Goal: Task Accomplishment & Management: Manage account settings

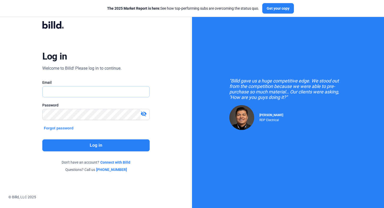
type input "[EMAIL_ADDRESS][DOMAIN_NAME]"
click at [121, 146] on button "Log in" at bounding box center [96, 146] width 108 height 12
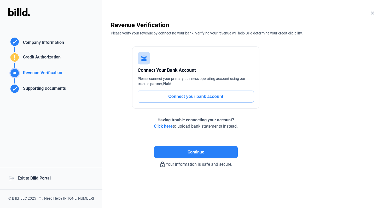
click at [32, 178] on div "logout Exit to Billd Portal" at bounding box center [51, 178] width 103 height 22
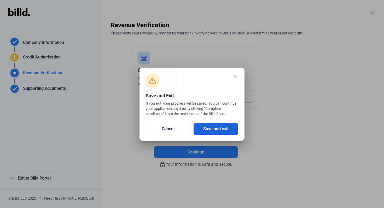
click at [229, 133] on button "Save and exit" at bounding box center [216, 129] width 45 height 12
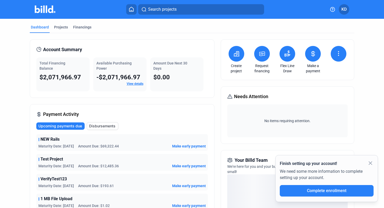
click at [312, 52] on icon at bounding box center [313, 54] width 7 height 6
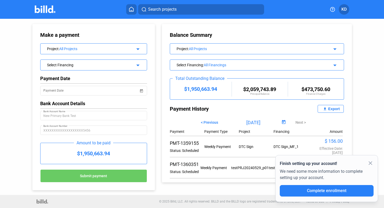
click at [136, 11] on button at bounding box center [131, 9] width 10 height 10
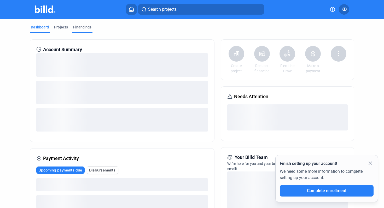
click at [83, 28] on div "Financings" at bounding box center [82, 27] width 18 height 5
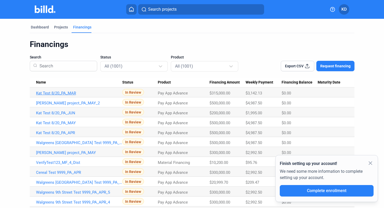
click at [67, 93] on link "Kat Test 8/20_PA_MAR" at bounding box center [79, 93] width 86 height 5
click at [132, 9] on icon at bounding box center [131, 9] width 5 height 5
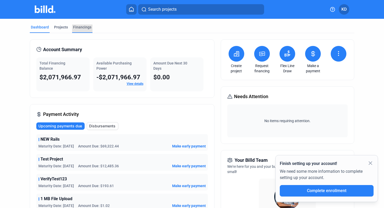
click at [87, 28] on div "Financings" at bounding box center [82, 27] width 18 height 5
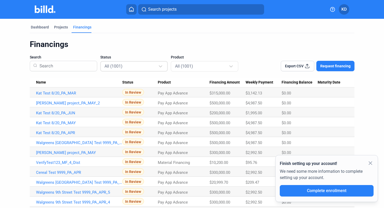
click at [121, 65] on mat-select-trigger "All (1001)" at bounding box center [114, 66] width 18 height 5
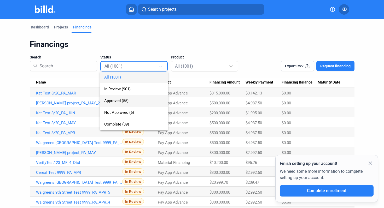
click at [125, 102] on span "Approved (55)" at bounding box center [116, 101] width 24 height 5
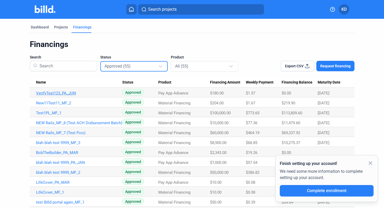
click at [62, 94] on link "VerifyTest123_PA_JUN" at bounding box center [79, 93] width 86 height 5
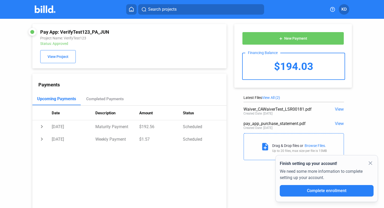
click at [276, 42] on button "add New Payment" at bounding box center [293, 38] width 102 height 13
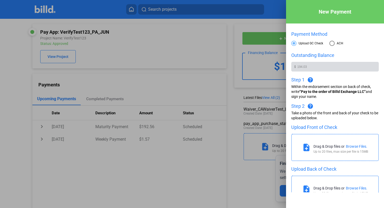
scroll to position [82, 0]
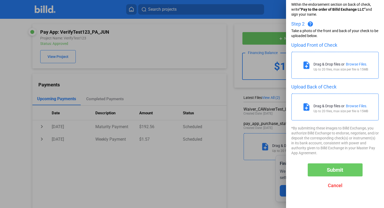
click at [235, 159] on div at bounding box center [192, 104] width 384 height 208
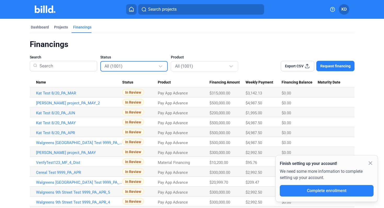
click at [122, 62] on div "All (1001)" at bounding box center [135, 66] width 60 height 10
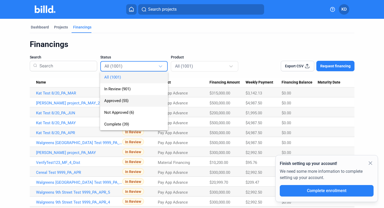
click at [122, 101] on span "Approved (55)" at bounding box center [116, 101] width 24 height 5
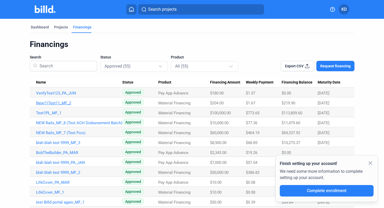
click at [66, 101] on link "New11Test11_MF_2" at bounding box center [79, 103] width 86 height 5
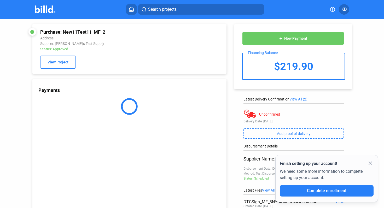
click at [315, 42] on button "add New Payment" at bounding box center [293, 38] width 102 height 13
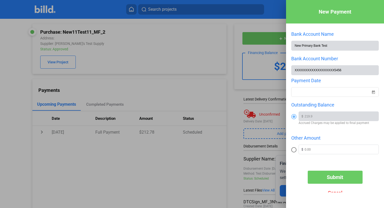
scroll to position [7, 0]
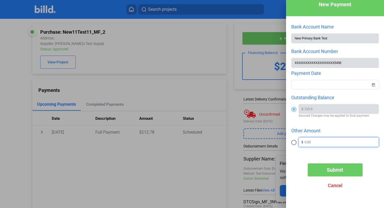
click at [329, 141] on input "text" at bounding box center [342, 142] width 74 height 8
type input "852,039,854"
drag, startPoint x: 327, startPoint y: 143, endPoint x: 278, endPoint y: 143, distance: 48.9
click at [277, 143] on div "New Payment Bank Account Name New Primary Bank Test Bank Account Number XXXXXXX…" at bounding box center [192, 104] width 384 height 208
click at [295, 142] on span at bounding box center [294, 142] width 5 height 5
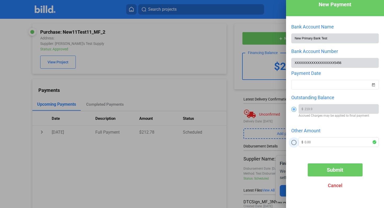
click at [295, 142] on input "radio" at bounding box center [294, 142] width 5 height 5
radio input "true"
click at [294, 109] on span at bounding box center [294, 109] width 5 height 5
click at [294, 109] on input "radio" at bounding box center [294, 109] width 5 height 5
radio input "true"
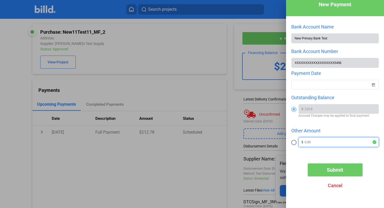
click at [319, 142] on input "text" at bounding box center [339, 142] width 68 height 8
type input "100"
click at [297, 154] on div "Bank Account Name New Primary Bank Test Bank Account Number XXXXXXXXXXXXXXXXXXX…" at bounding box center [336, 90] width 88 height 132
click at [373, 141] on mat-icon "check_circle" at bounding box center [377, 142] width 8 height 6
click at [371, 83] on span "Open calendar" at bounding box center [373, 82] width 13 height 13
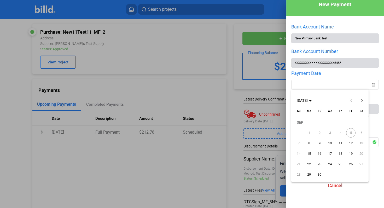
click at [309, 144] on span "8" at bounding box center [309, 143] width 9 height 9
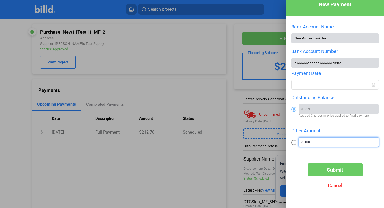
click at [314, 145] on input "100" at bounding box center [342, 142] width 74 height 8
type input "1"
type input "100"
click at [314, 153] on div "Bank Account Name New Primary Bank Test Bank Account Number XXXXXXXXXXXXXXXXXXX…" at bounding box center [336, 90] width 88 height 132
click at [317, 140] on input "100" at bounding box center [339, 142] width 68 height 8
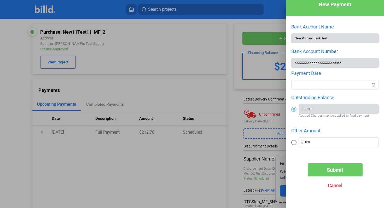
click at [302, 158] on div "New Payment Bank Account Name New Primary Bank Test Bank Account Number XXXXXXX…" at bounding box center [335, 96] width 98 height 193
click at [315, 143] on input "100" at bounding box center [342, 142] width 74 height 8
